Goal: Check status: Check status

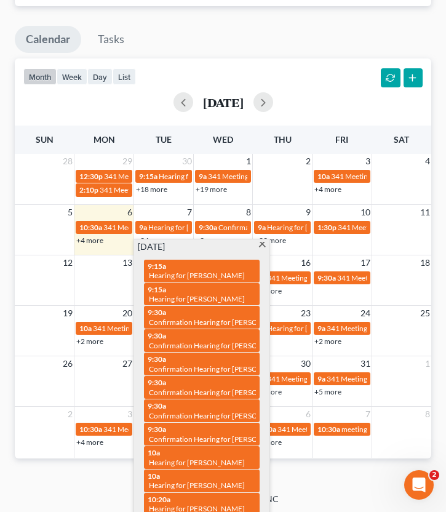
click at [261, 243] on span at bounding box center [262, 246] width 9 height 8
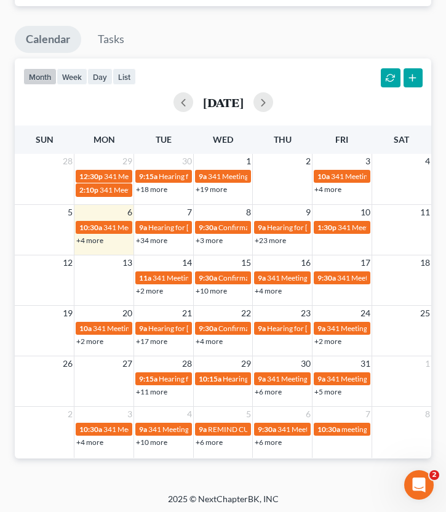
click at [275, 391] on link "+6 more" at bounding box center [268, 391] width 27 height 9
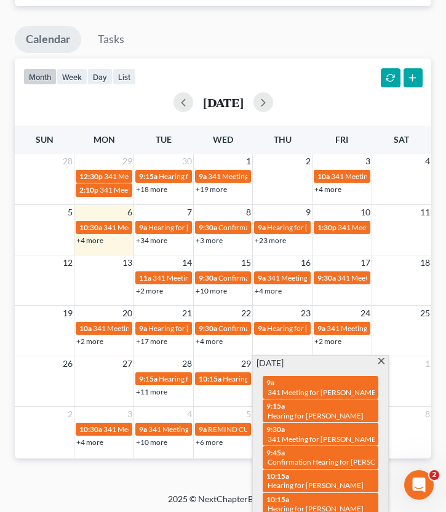
click at [382, 358] on span at bounding box center [381, 362] width 9 height 8
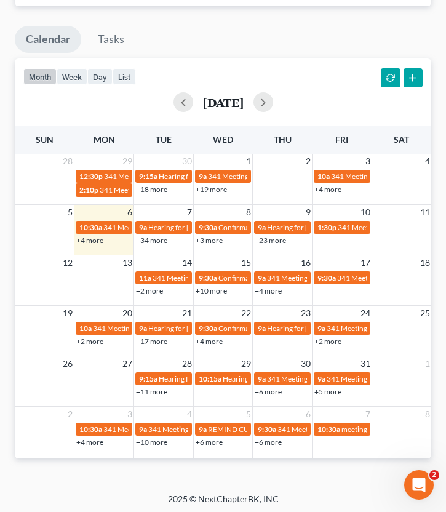
click at [327, 389] on link "+5 more" at bounding box center [328, 391] width 27 height 9
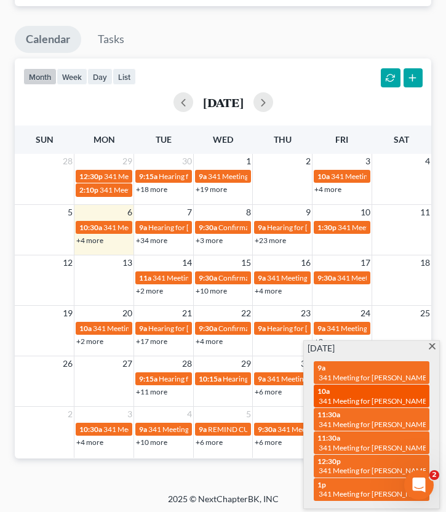
click at [356, 392] on div "10a 341 Meeting for [PERSON_NAME]" at bounding box center [372, 396] width 108 height 19
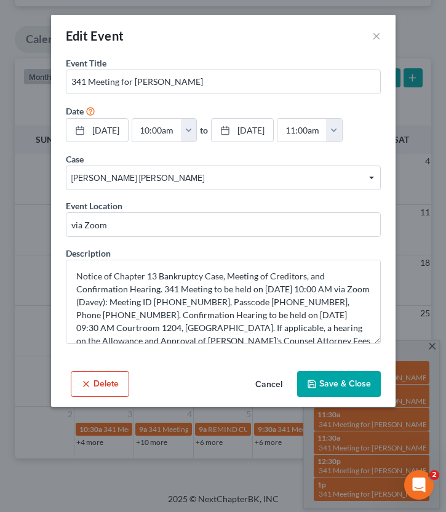
click at [263, 397] on button "Cancel" at bounding box center [269, 384] width 47 height 25
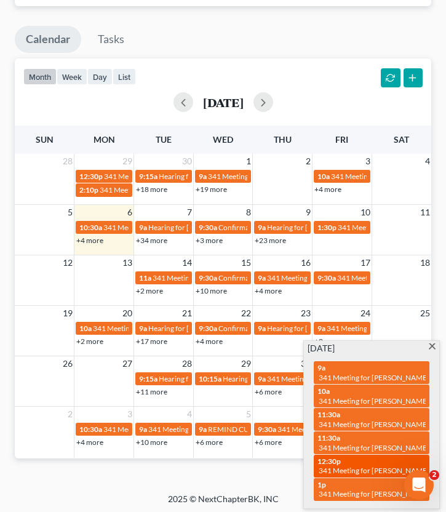
click at [351, 466] on span "341 Meeting for [PERSON_NAME]" at bounding box center [374, 470] width 111 height 9
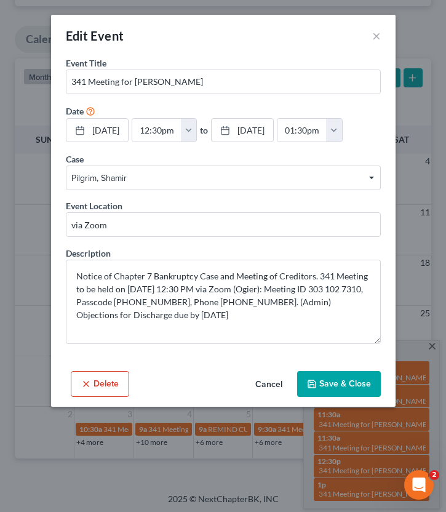
click at [255, 397] on button "Cancel" at bounding box center [269, 384] width 47 height 25
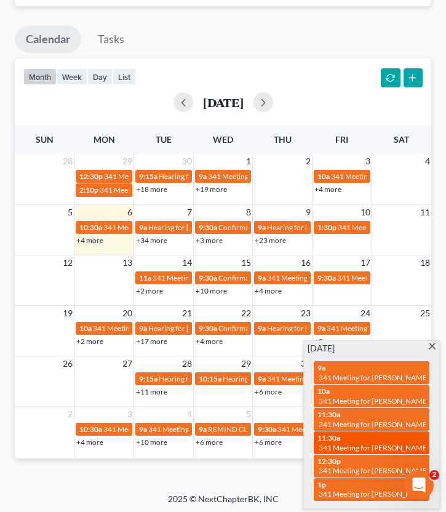
click at [344, 438] on div "11:30a 341 Meeting for [PERSON_NAME]" at bounding box center [372, 442] width 108 height 19
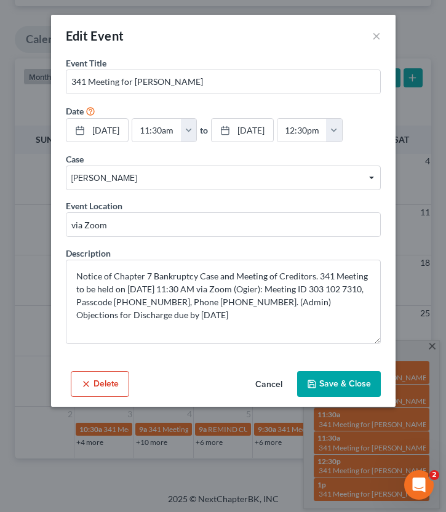
click at [265, 397] on button "Cancel" at bounding box center [269, 384] width 47 height 25
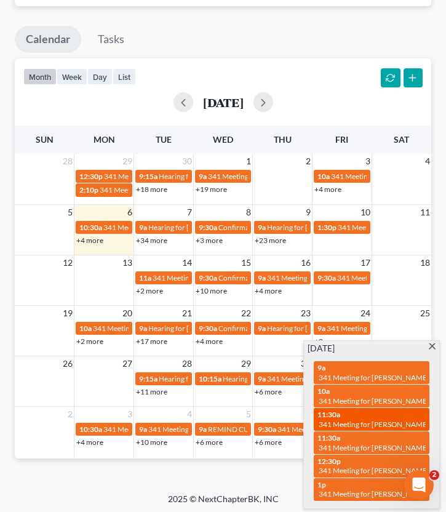
click at [353, 414] on div "11:30a 341 Meeting for [PERSON_NAME]" at bounding box center [372, 419] width 108 height 19
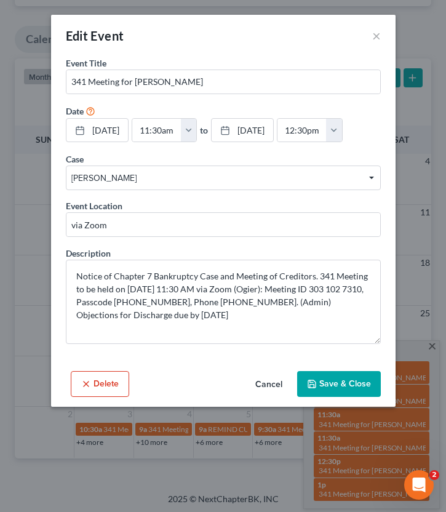
click at [266, 397] on button "Cancel" at bounding box center [269, 384] width 47 height 25
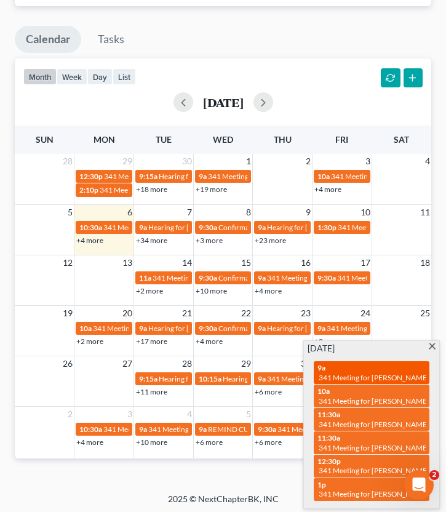
click at [353, 365] on div "9a 341 Meeting for [PERSON_NAME]" at bounding box center [372, 372] width 108 height 19
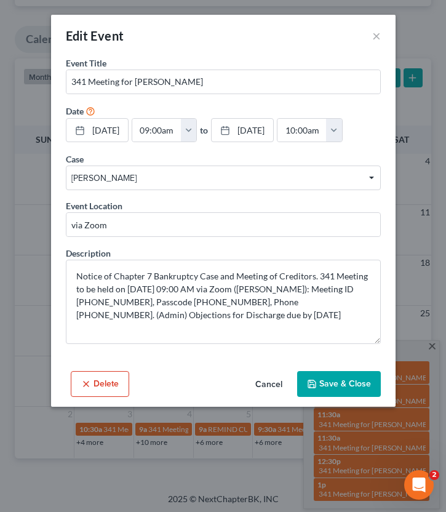
click at [276, 397] on button "Cancel" at bounding box center [269, 384] width 47 height 25
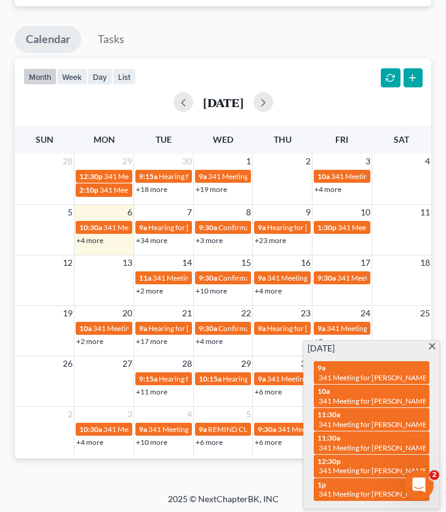
click at [257, 502] on div "2025 © NextChapterBK, INC" at bounding box center [223, 504] width 332 height 22
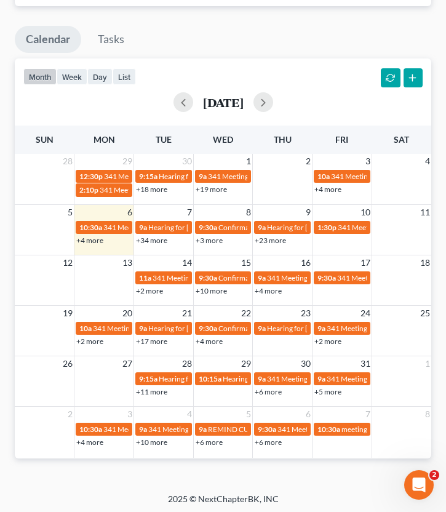
click at [261, 390] on link "+6 more" at bounding box center [268, 391] width 27 height 9
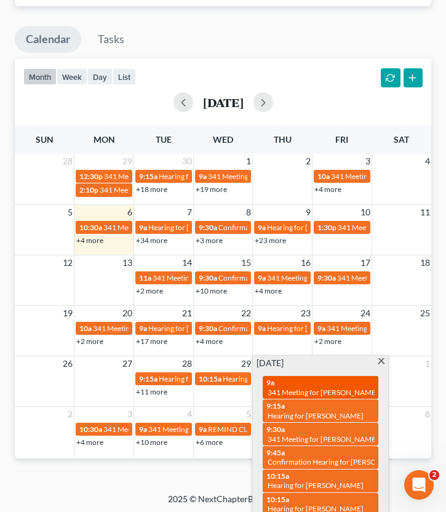
click at [280, 378] on div "9a 341 Meeting for [PERSON_NAME]" at bounding box center [321, 387] width 108 height 19
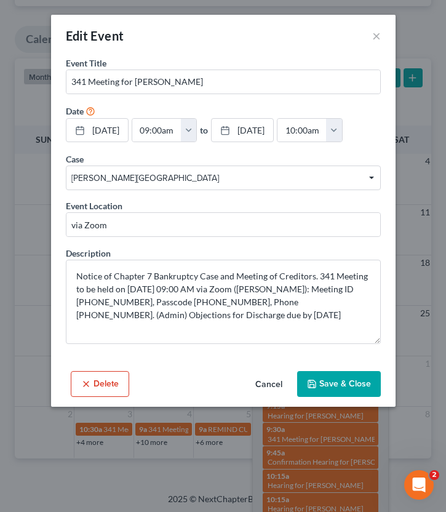
click at [268, 397] on button "Cancel" at bounding box center [269, 384] width 47 height 25
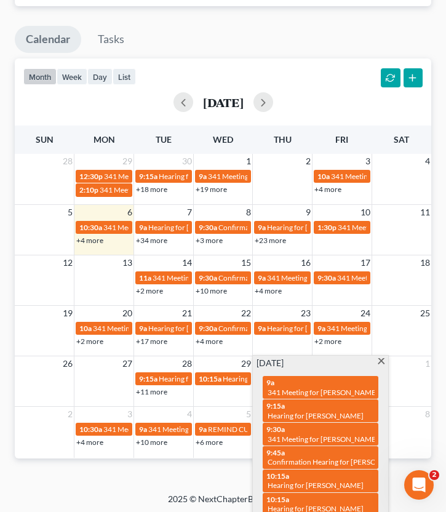
click at [203, 493] on div "2025 © NextChapterBK, INC" at bounding box center [223, 504] width 332 height 22
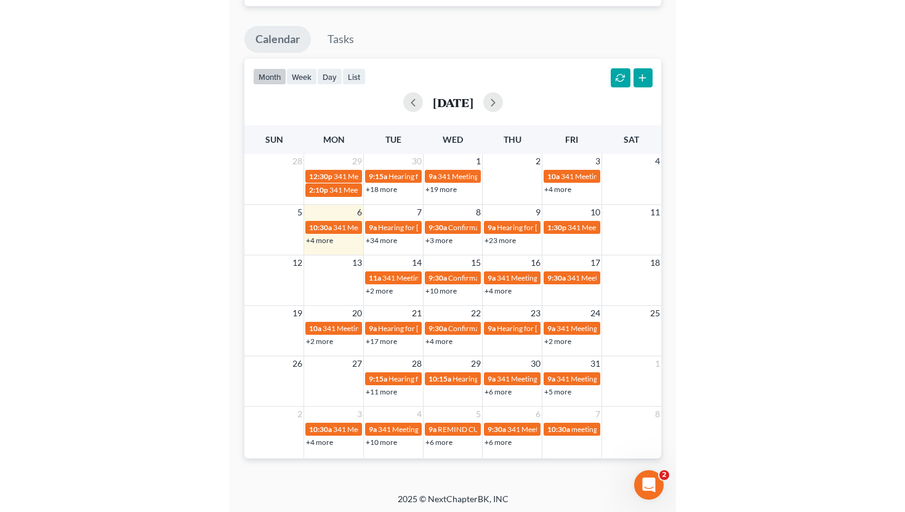
scroll to position [371, 0]
